Goal: Navigation & Orientation: Find specific page/section

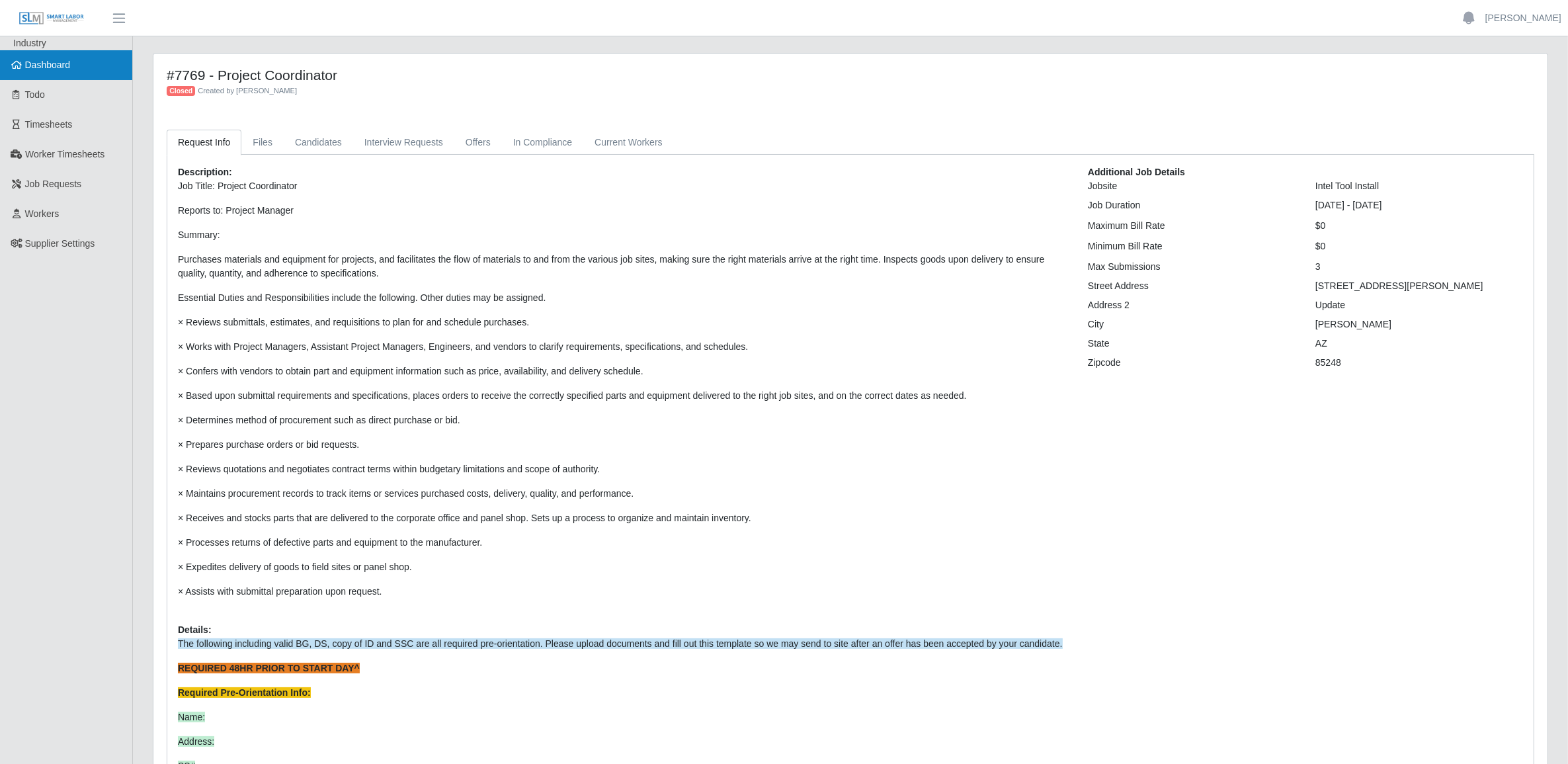
click at [53, 60] on span "Dashboard" at bounding box center [48, 65] width 46 height 11
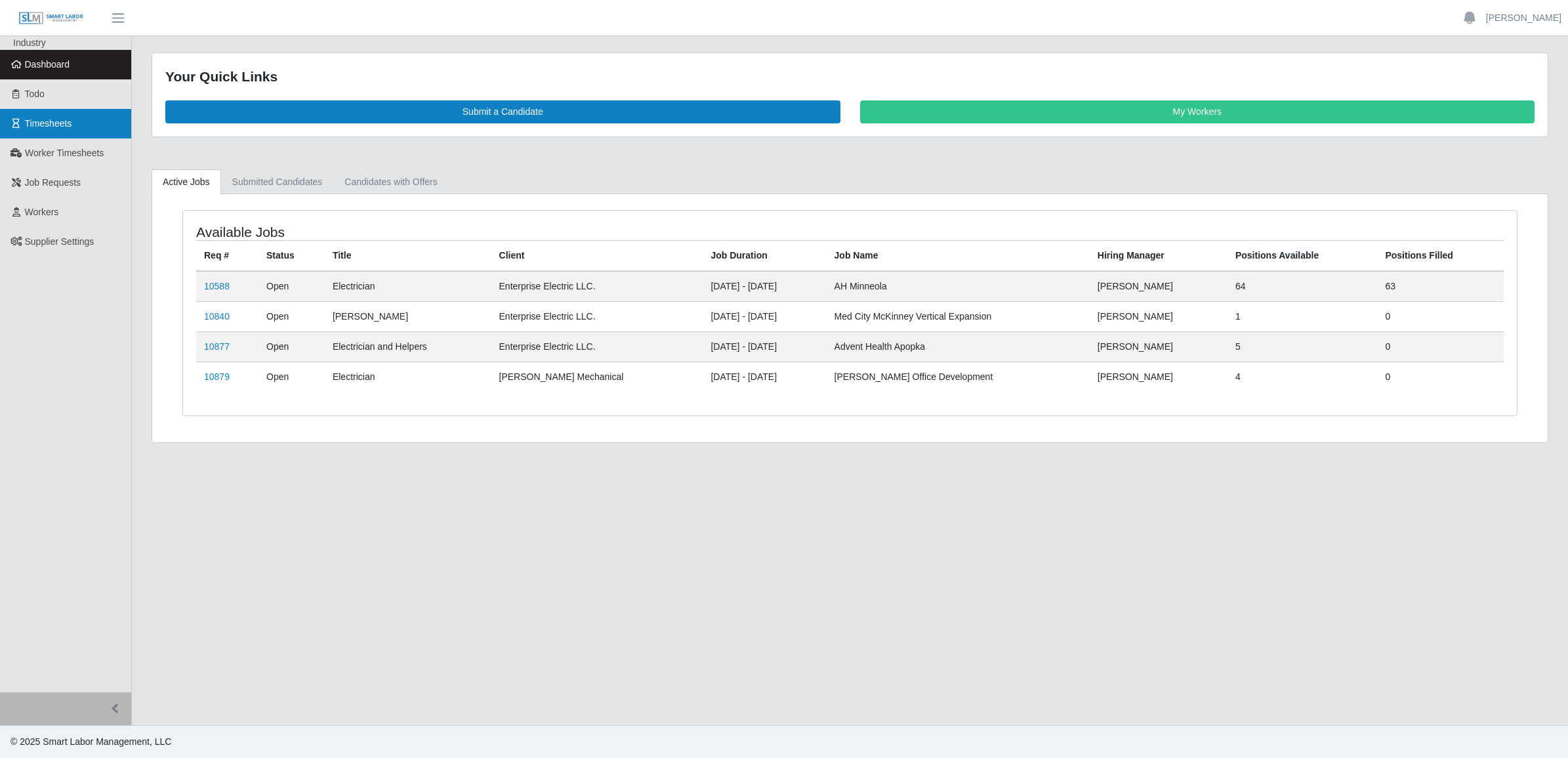
click at [88, 130] on link "Timesheets" at bounding box center [66, 123] width 131 height 29
